Goal: Information Seeking & Learning: Learn about a topic

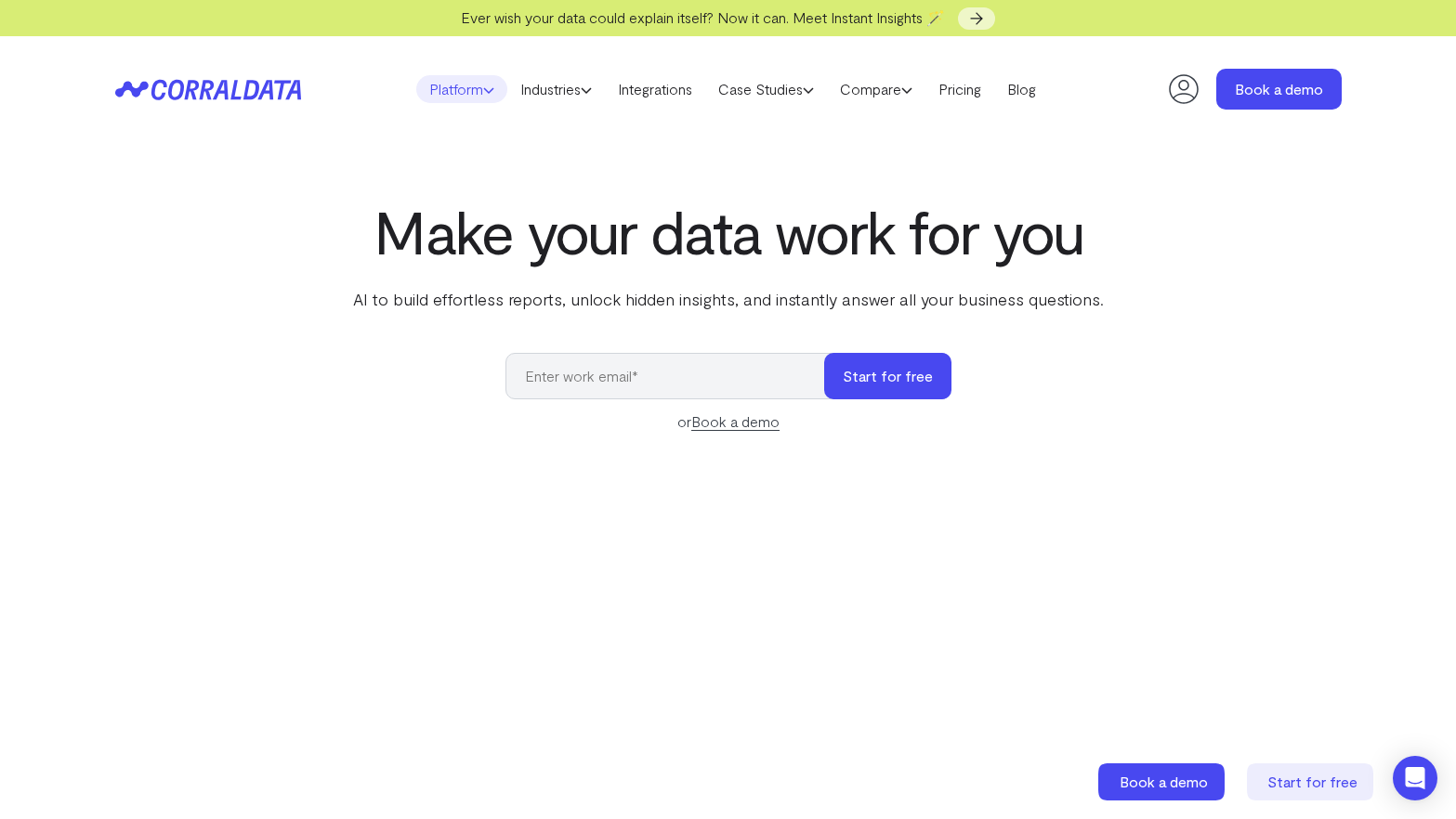
click at [484, 92] on use at bounding box center [488, 90] width 9 height 5
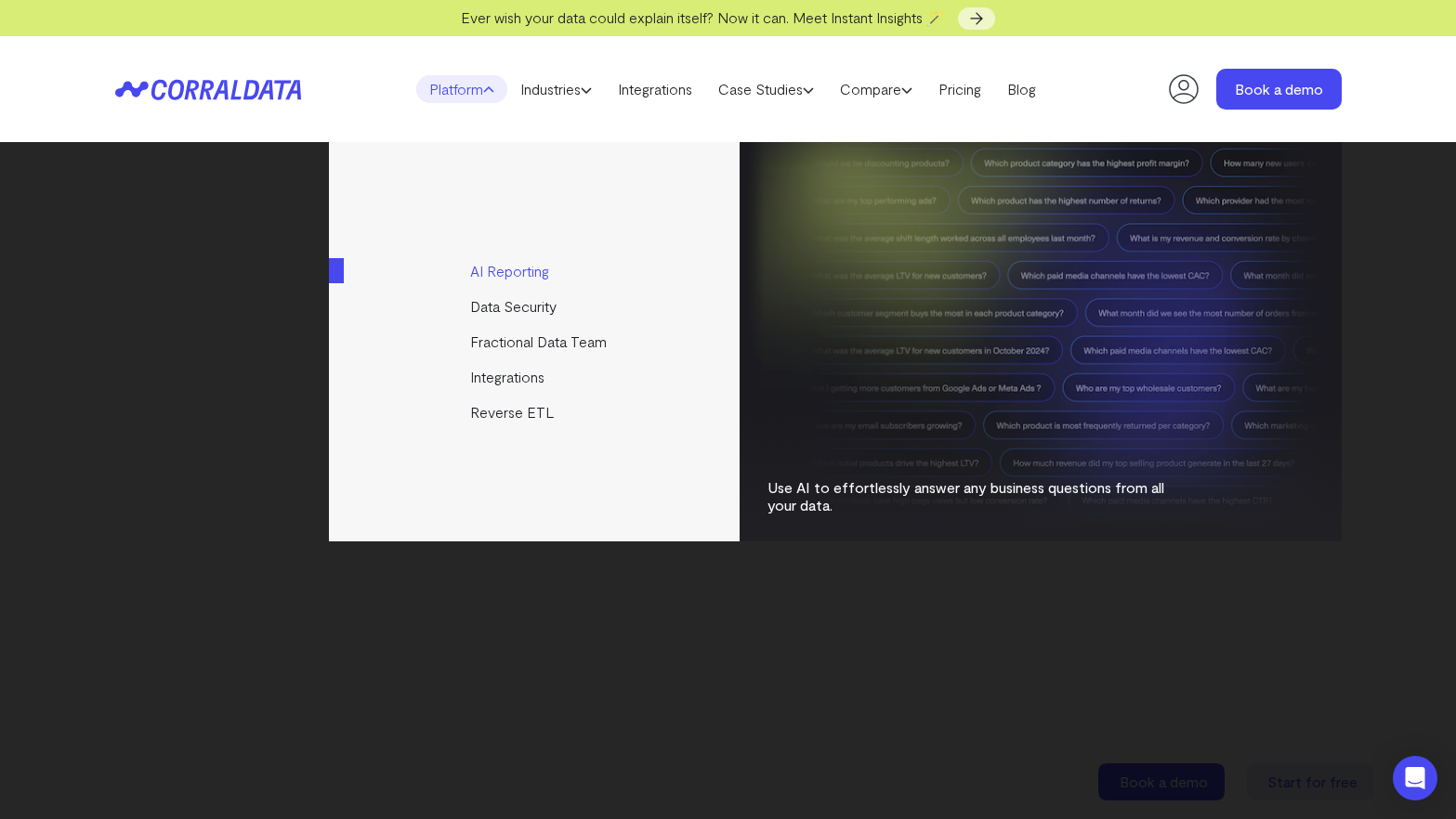
click at [529, 269] on link "AI Reporting" at bounding box center [535, 271] width 413 height 36
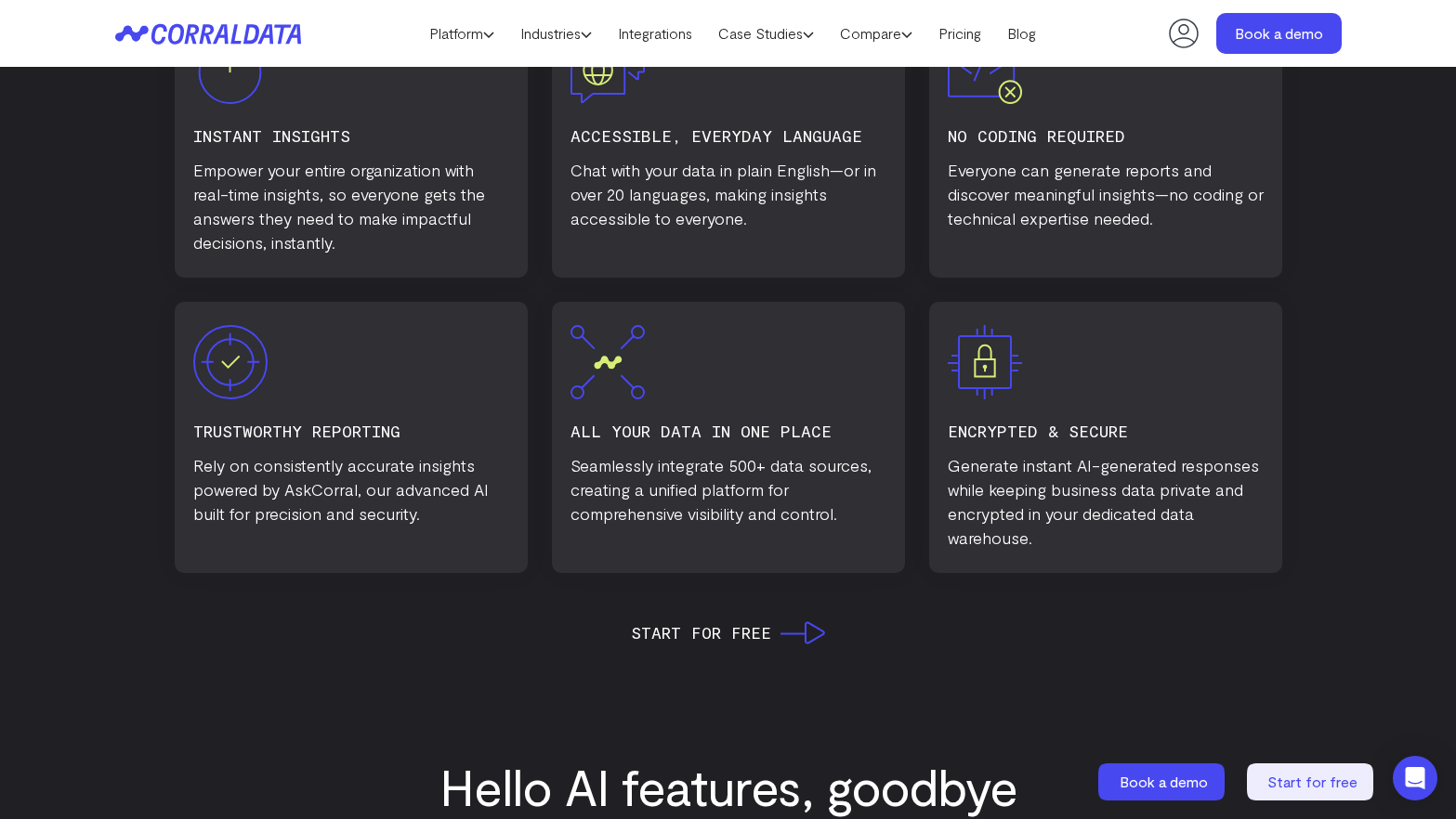
scroll to position [1185, 0]
